Goal: Task Accomplishment & Management: Manage account settings

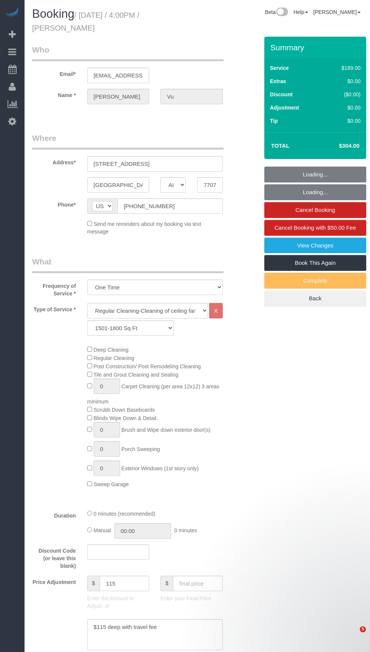
select select "[GEOGRAPHIC_DATA]"
select select "3"
select select "string:fspay-33bb6296-7f5e-4153-975e-7f53f73b1e0c"
select select "object:1059"
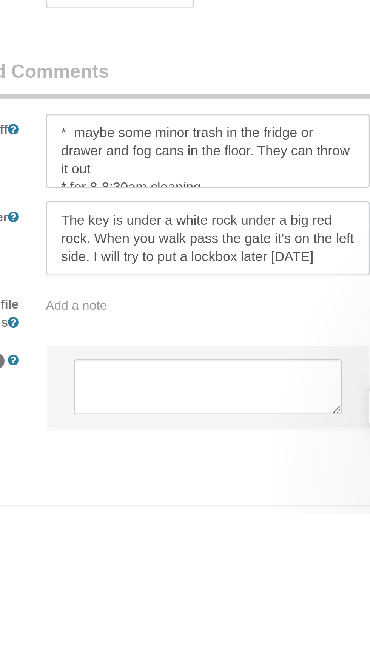
scroll to position [523, 0]
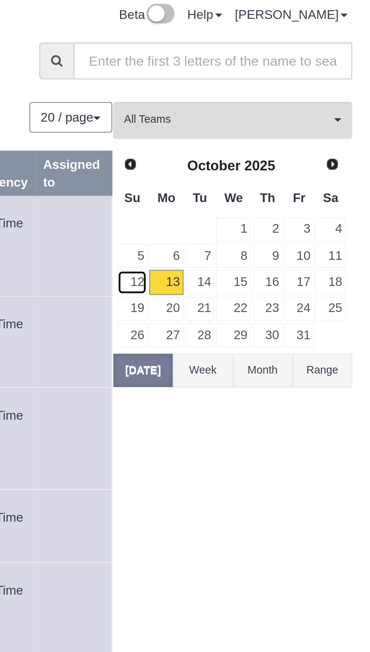
click at [275, 122] on link "12" at bounding box center [270, 124] width 13 height 10
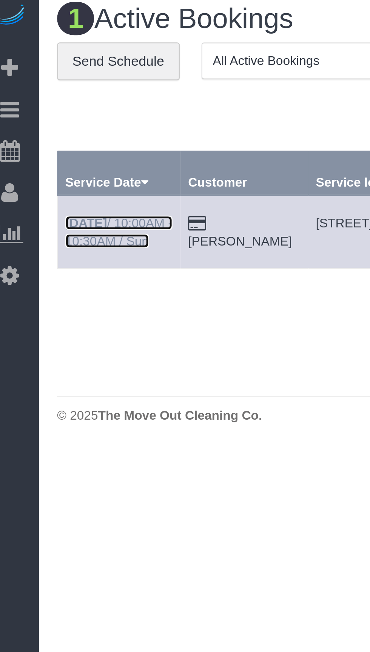
click at [66, 99] on link "[DATE] 10:00AM - 10:30AM / Sun" at bounding box center [58, 103] width 45 height 14
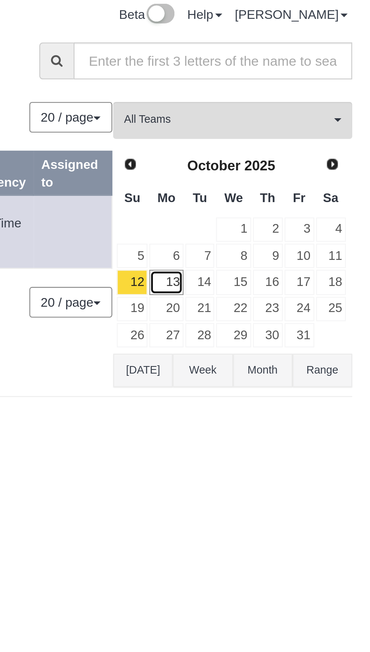
click at [287, 121] on link "13" at bounding box center [285, 124] width 14 height 10
